Goal: Information Seeking & Learning: Check status

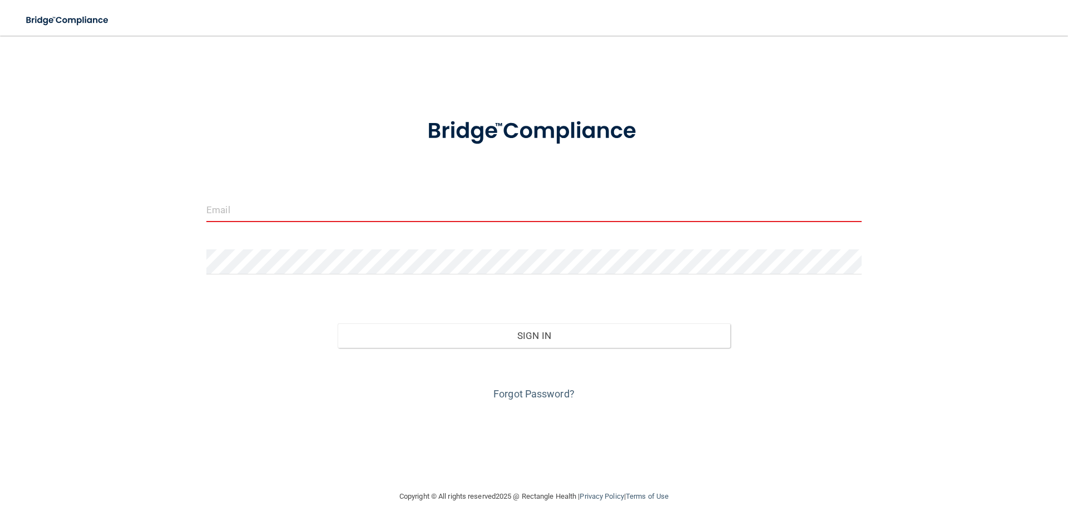
type input "[EMAIL_ADDRESS][DOMAIN_NAME]"
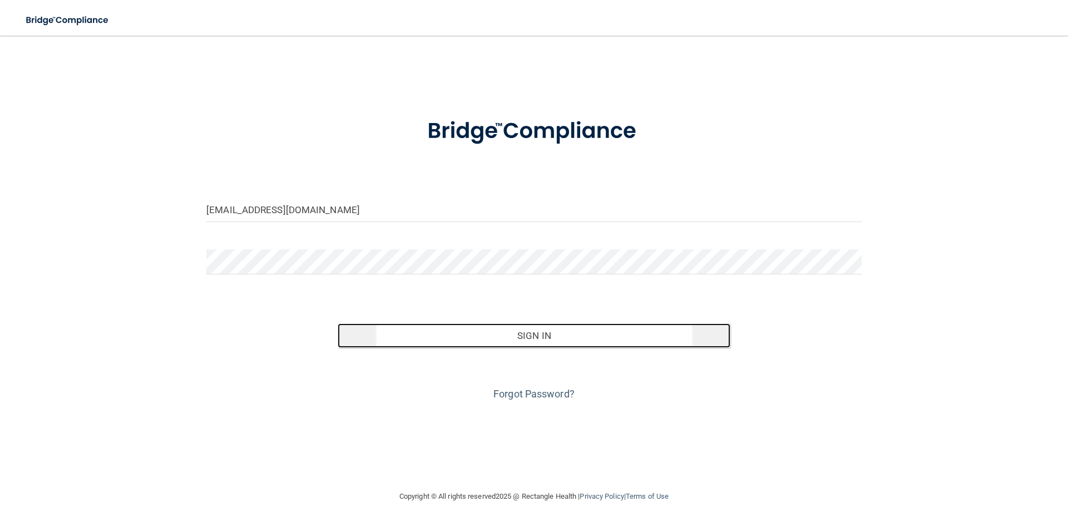
click at [579, 331] on button "Sign In" at bounding box center [534, 335] width 393 height 24
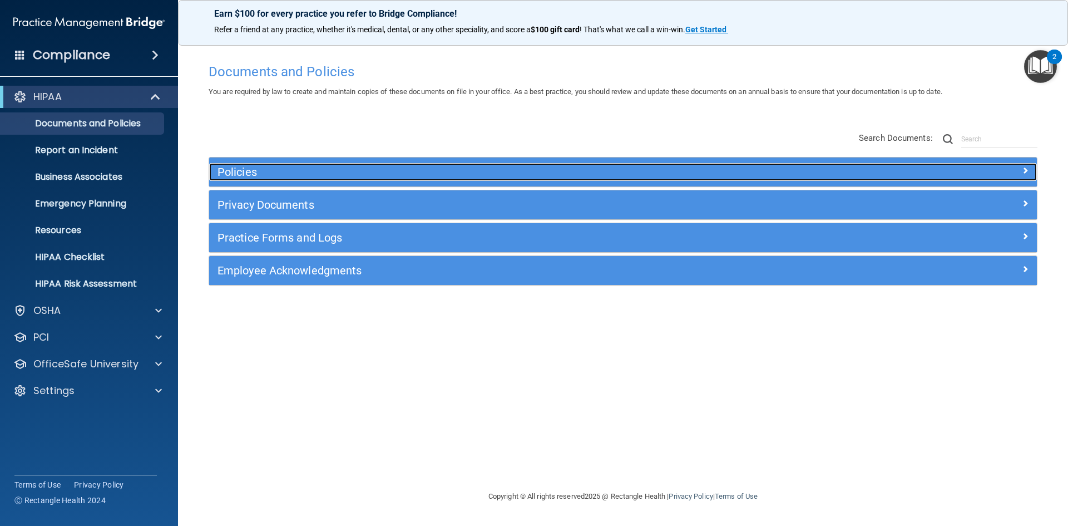
click at [339, 169] on h5 "Policies" at bounding box center [520, 172] width 604 height 12
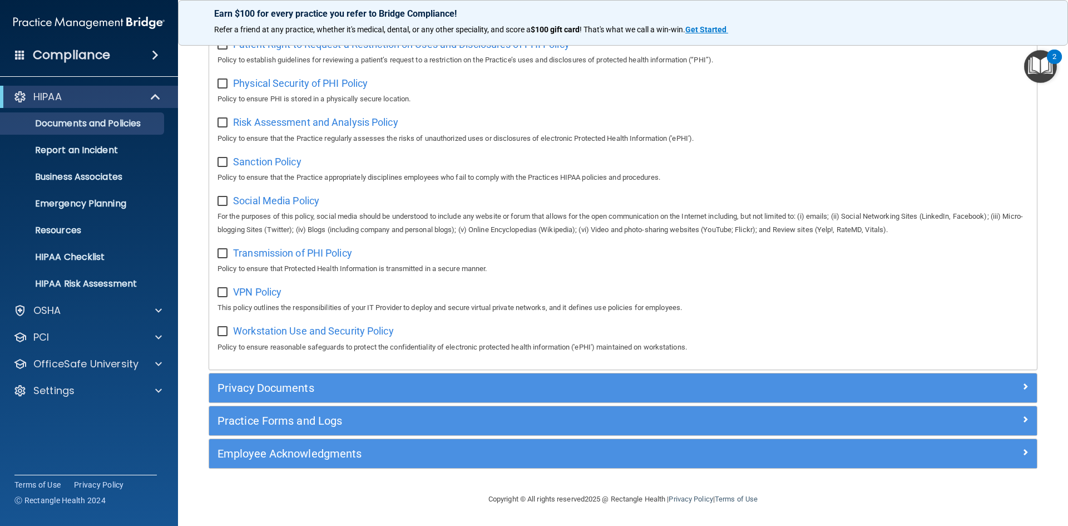
scroll to position [725, 0]
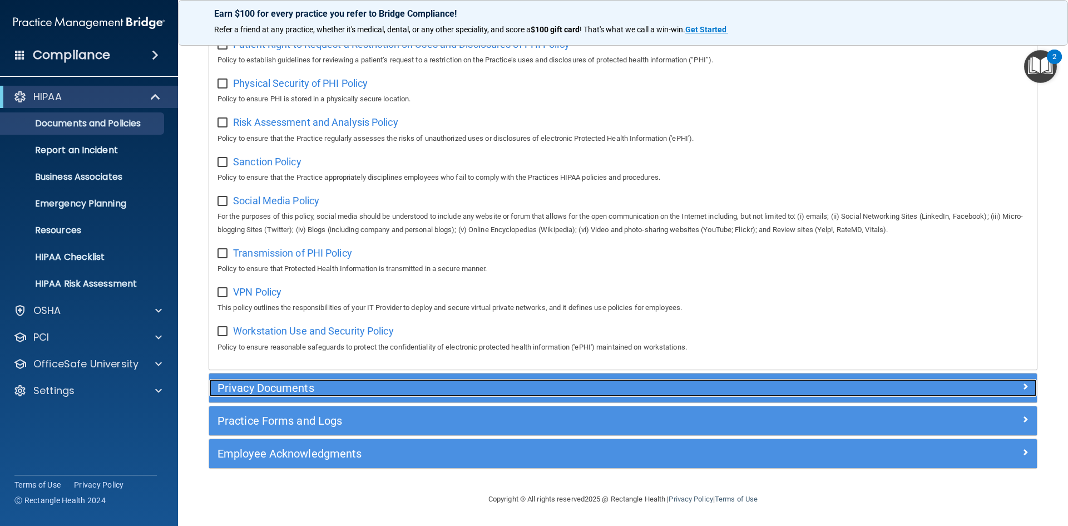
click at [326, 391] on h5 "Privacy Documents" at bounding box center [520, 388] width 604 height 12
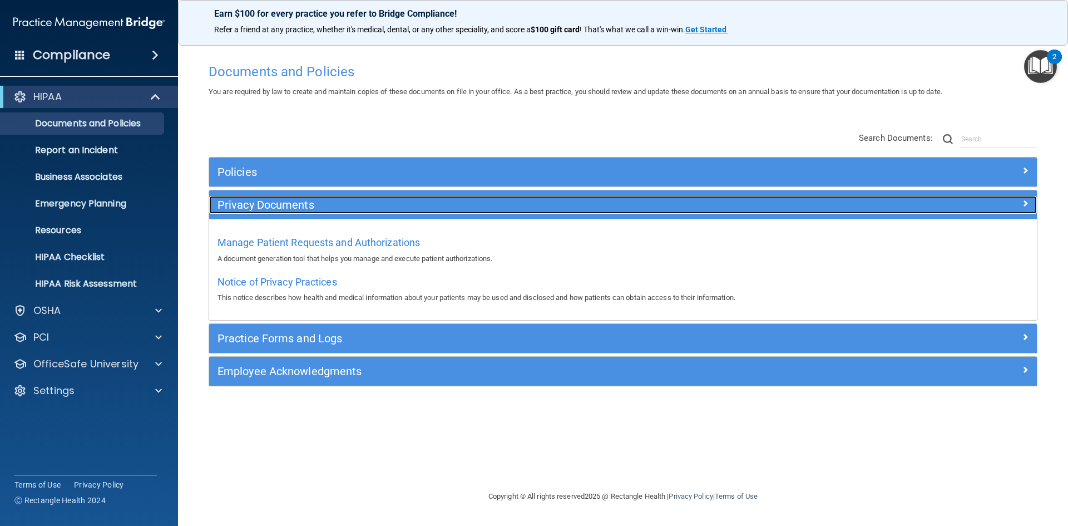
scroll to position [0, 0]
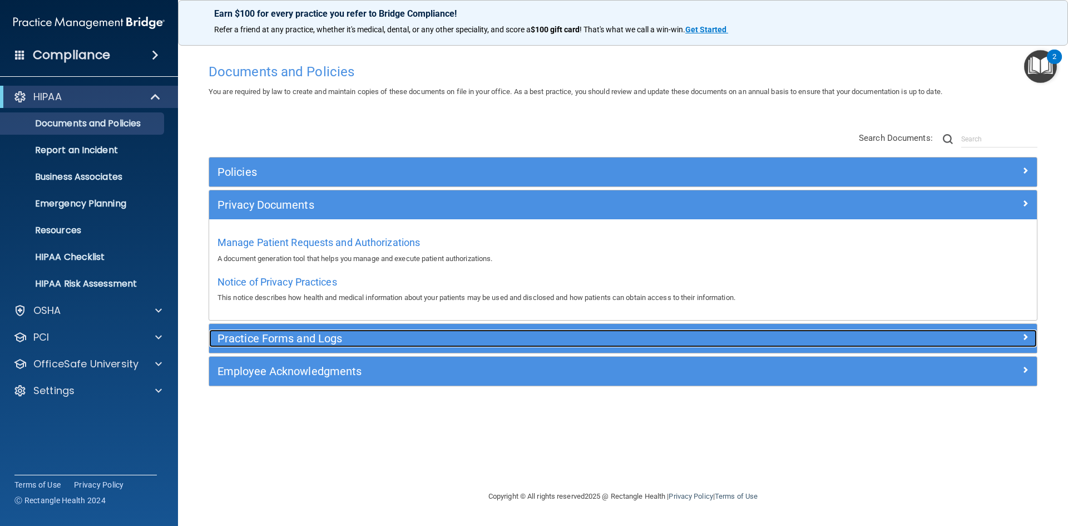
click at [307, 339] on h5 "Practice Forms and Logs" at bounding box center [520, 338] width 604 height 12
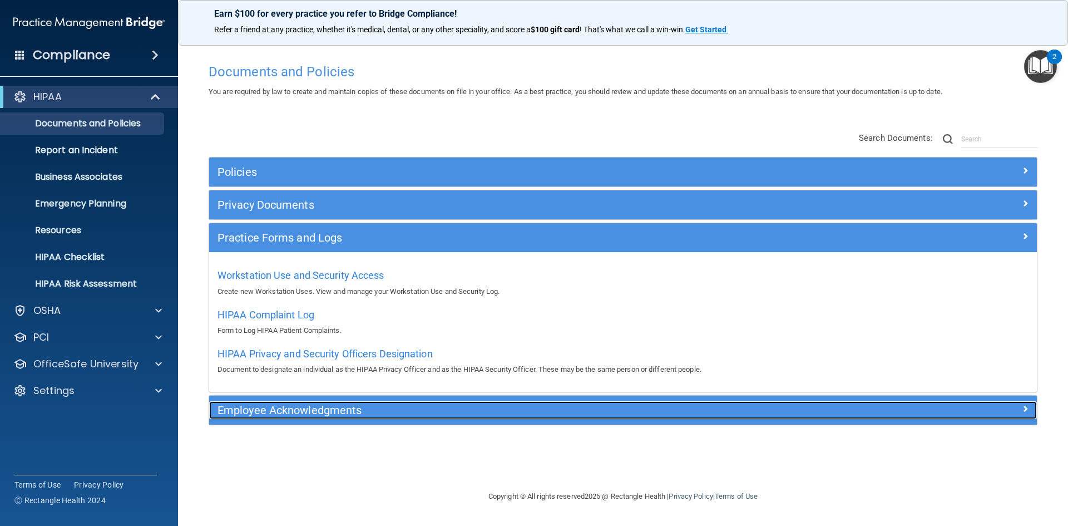
click at [374, 404] on h5 "Employee Acknowledgments" at bounding box center [520, 410] width 604 height 12
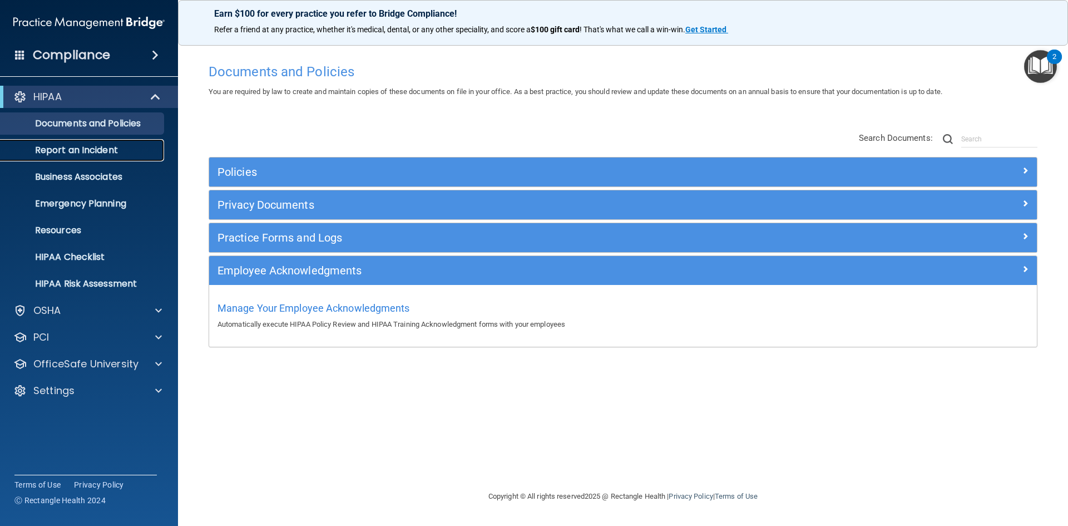
click at [98, 147] on p "Report an Incident" at bounding box center [83, 150] width 152 height 11
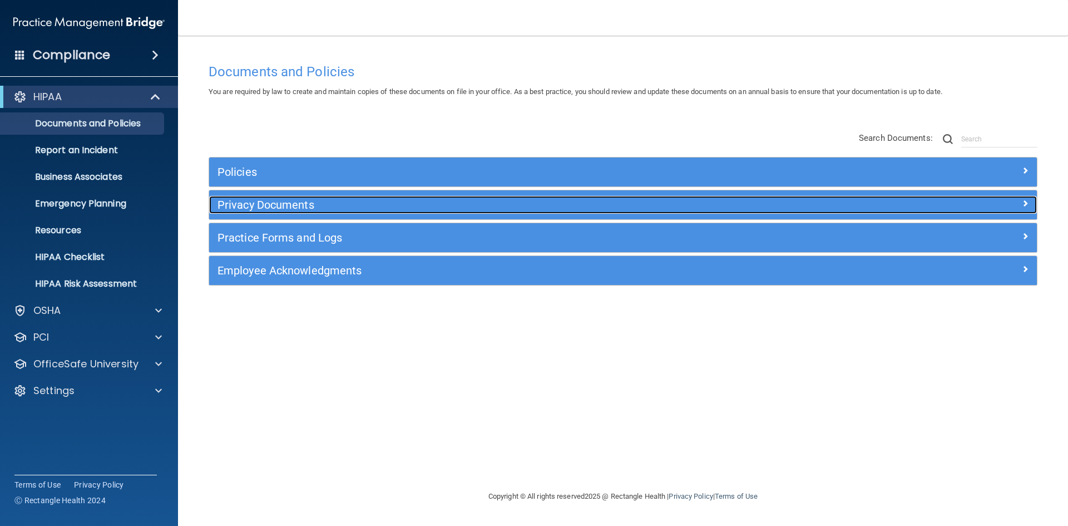
click at [285, 214] on div "Privacy Documents" at bounding box center [519, 205] width 621 height 18
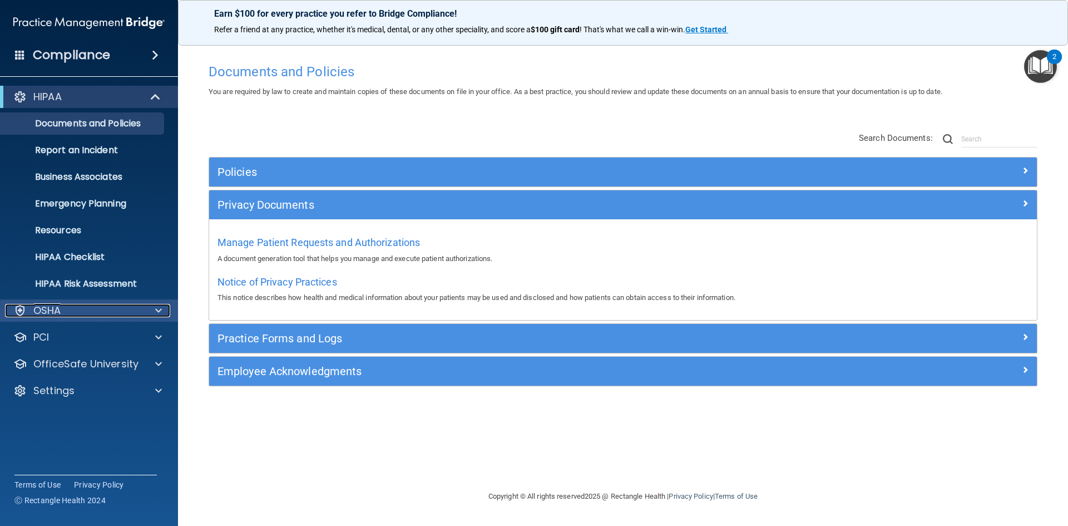
click at [75, 307] on div "OSHA" at bounding box center [74, 310] width 138 height 13
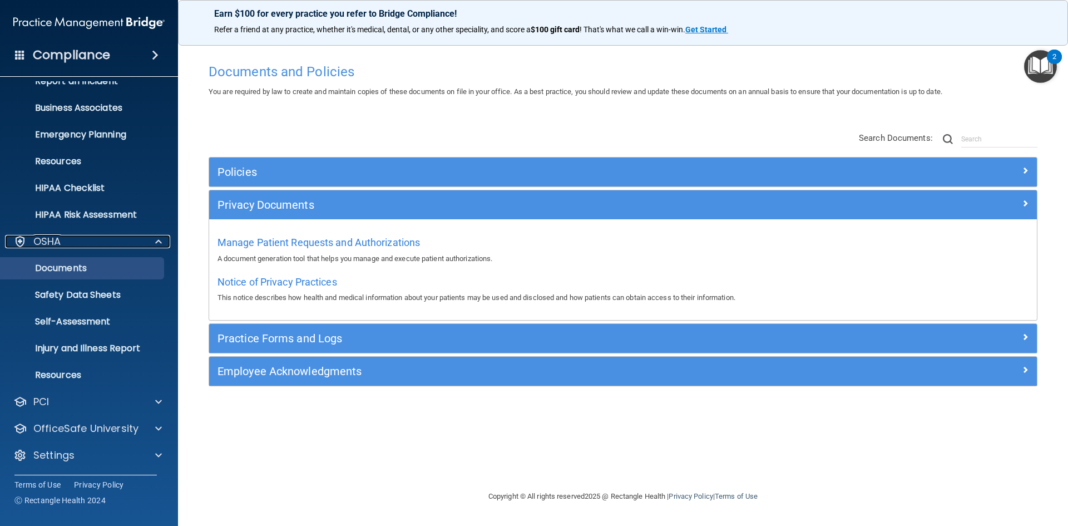
scroll to position [70, 0]
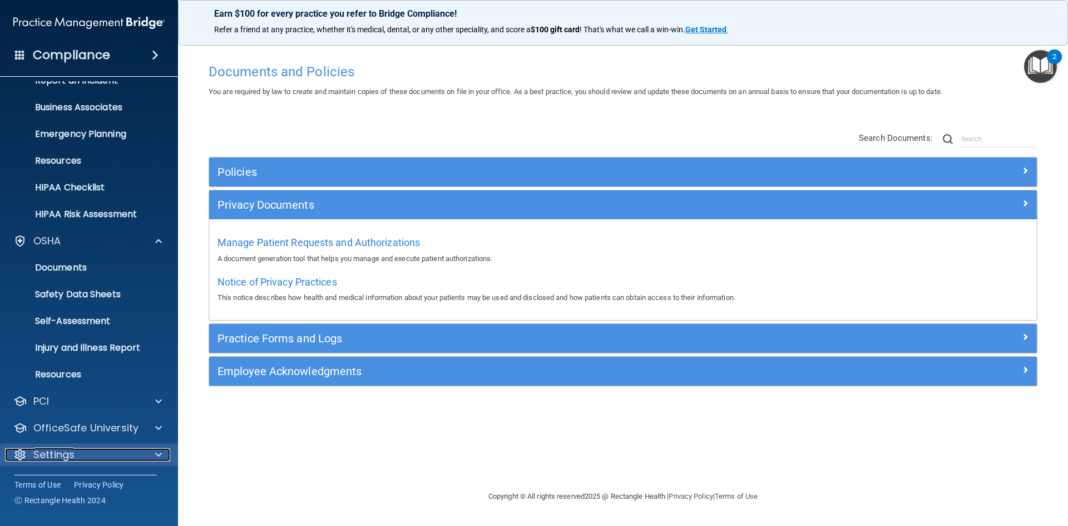
click at [65, 460] on p "Settings" at bounding box center [53, 454] width 41 height 13
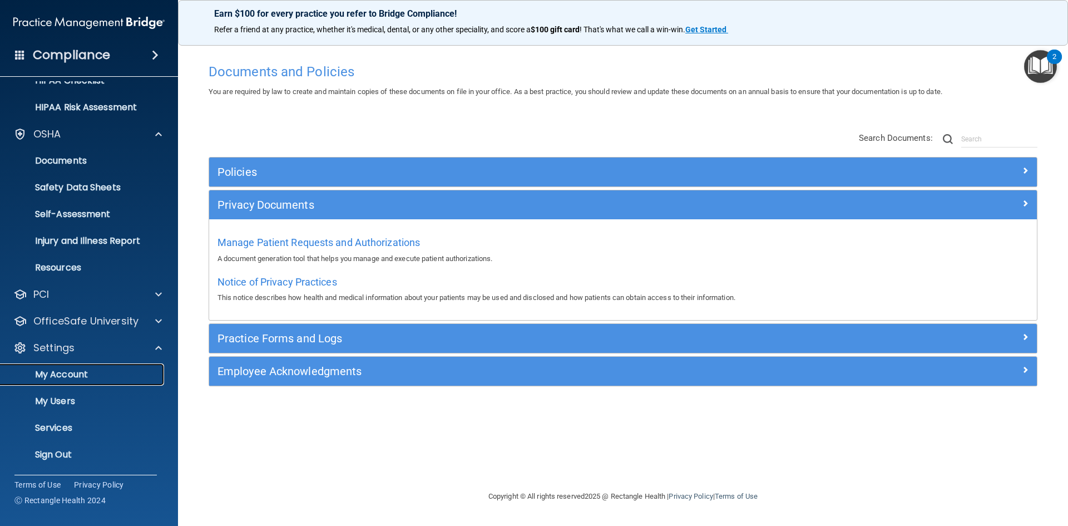
click at [56, 378] on p "My Account" at bounding box center [83, 374] width 152 height 11
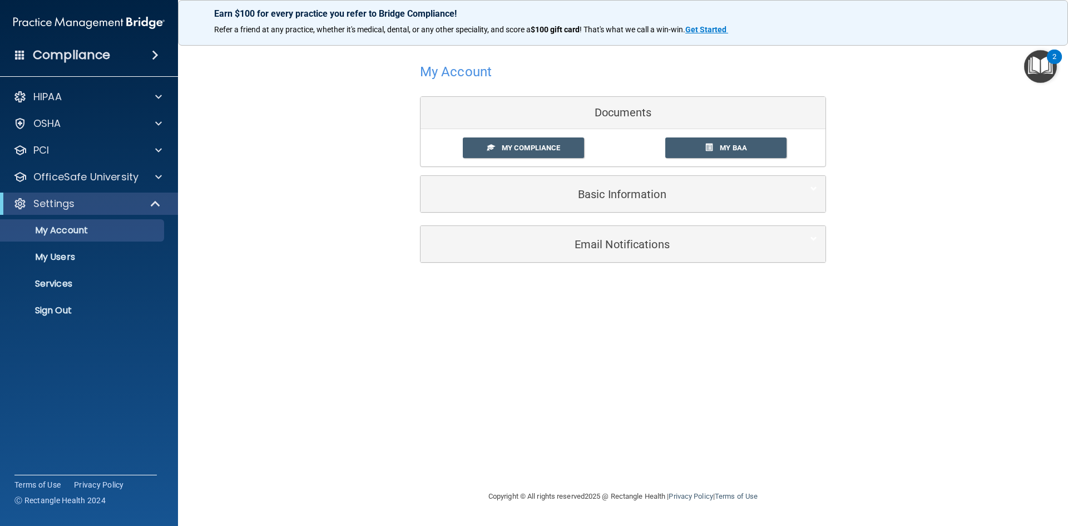
click at [848, 139] on div "My Account Documents My Compliance My Compliance My BAA Basic Information Full …" at bounding box center [623, 161] width 846 height 229
click at [733, 142] on link "My BAA" at bounding box center [726, 147] width 122 height 21
click at [507, 149] on span "My Compliance" at bounding box center [531, 148] width 58 height 8
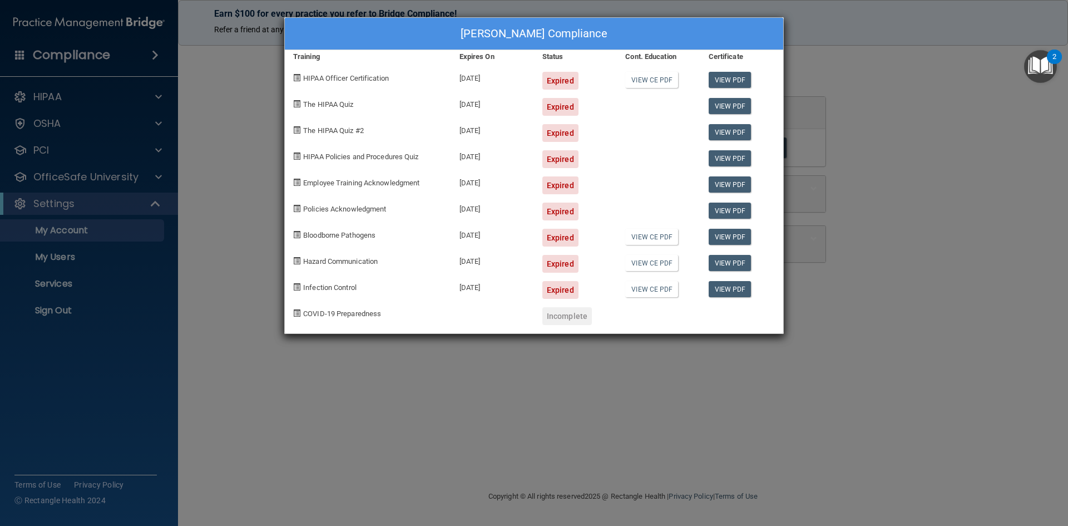
click at [623, 360] on div "Ariela Aharon's Compliance Training Expires On Status Cont. Education Certifica…" at bounding box center [534, 263] width 1068 height 526
click at [610, 375] on div "Ariela Aharon's Compliance Training Expires On Status Cont. Education Certifica…" at bounding box center [534, 263] width 1068 height 526
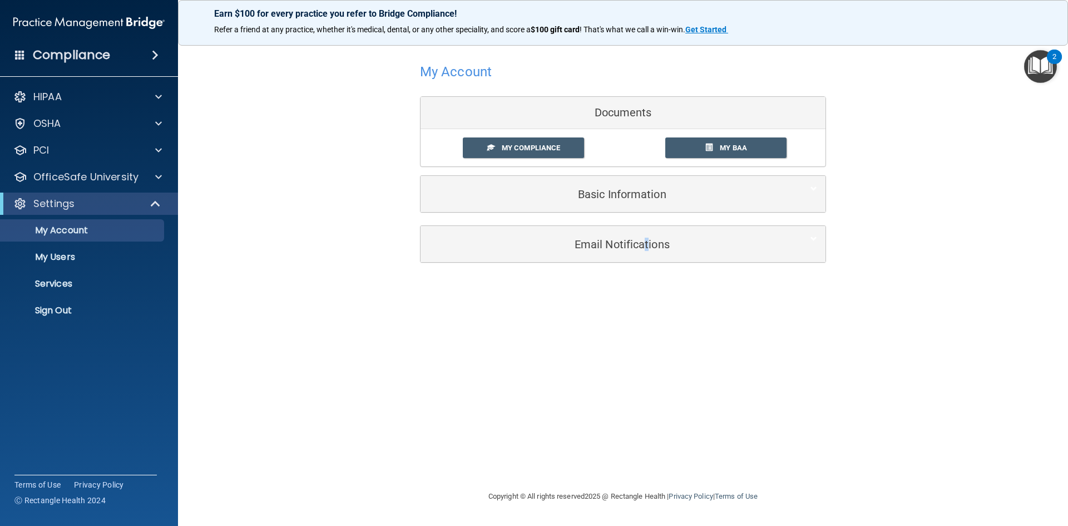
click at [649, 321] on div "My Account Documents My Compliance My Compliance My BAA Basic Information Full …" at bounding box center [623, 263] width 846 height 432
click at [936, 232] on div "My Account Documents My Compliance My Compliance My BAA Basic Information Full …" at bounding box center [623, 161] width 846 height 229
click at [956, 213] on div "My Account Documents My Compliance My Compliance My BAA Basic Information Full …" at bounding box center [623, 161] width 846 height 229
